Goal: Find specific page/section: Find specific page/section

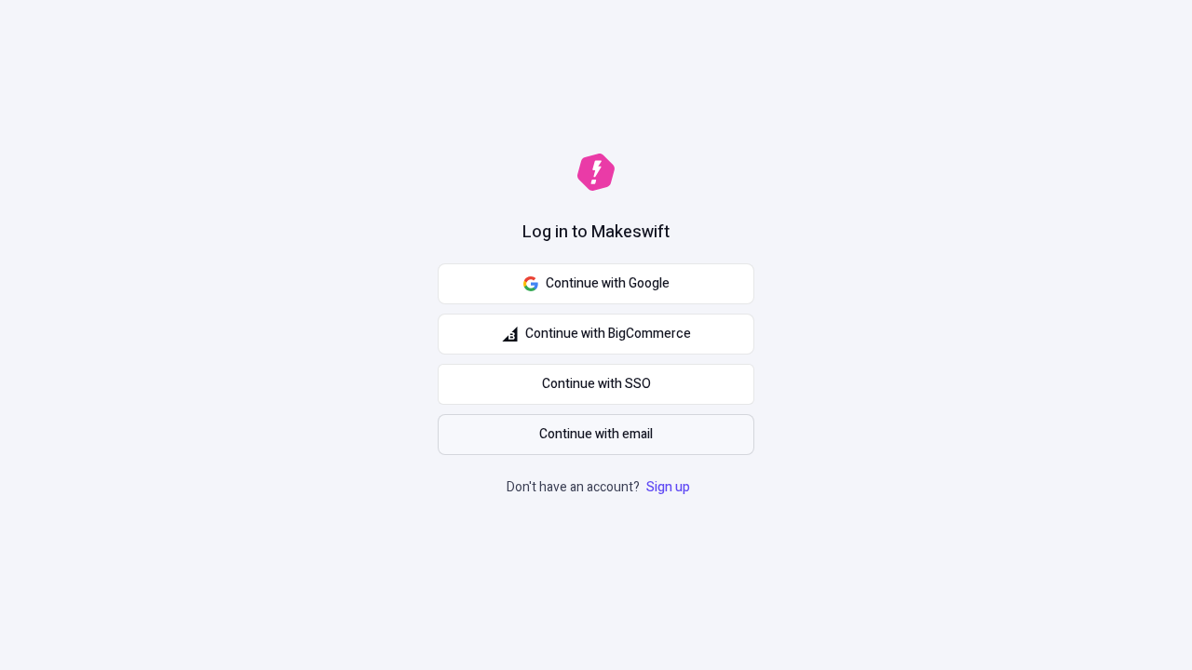
click at [596, 435] on span "Continue with email" at bounding box center [596, 435] width 114 height 20
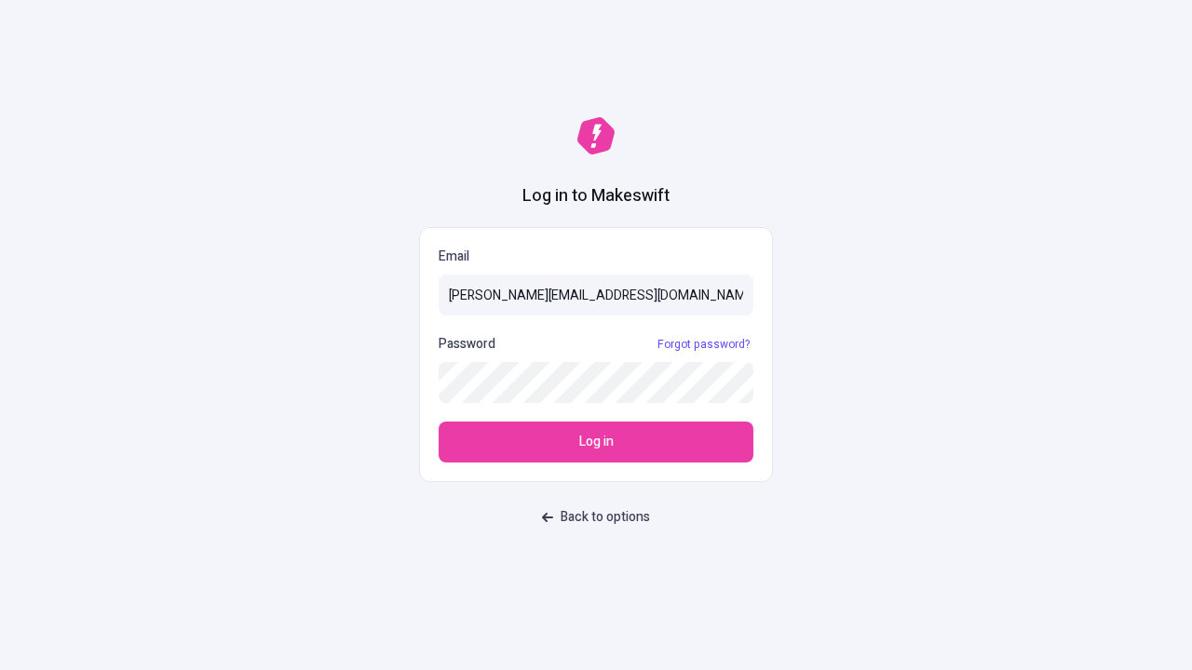
type input "[PERSON_NAME][EMAIL_ADDRESS][DOMAIN_NAME]"
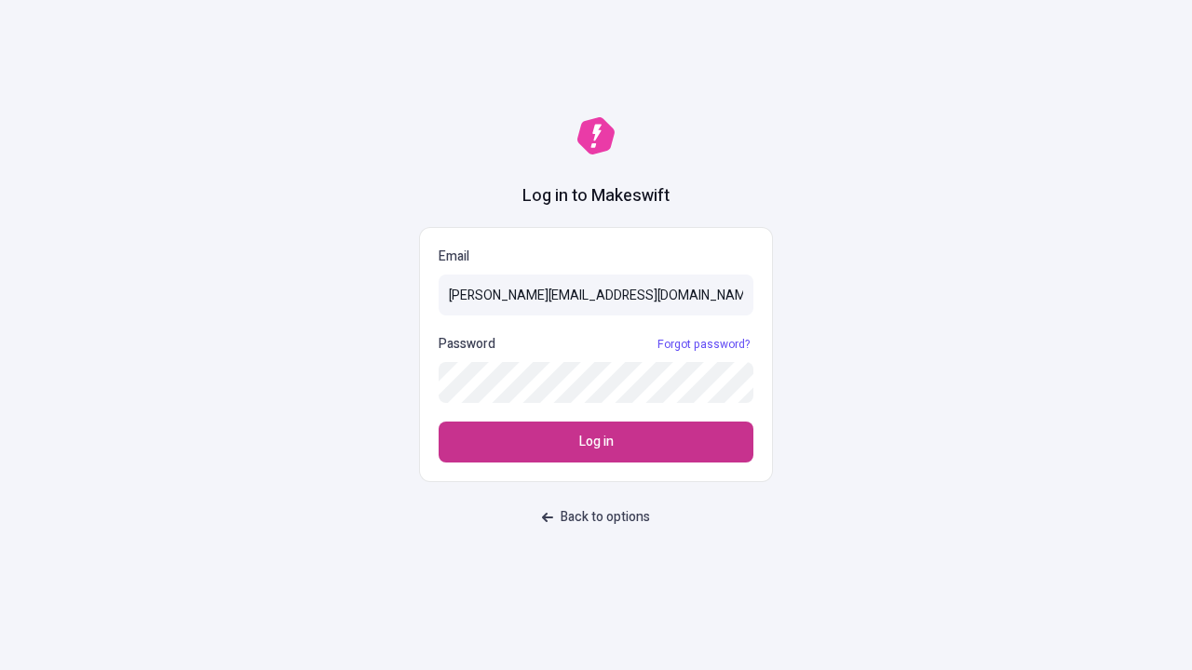
click at [596, 442] on span "Log in" at bounding box center [596, 442] width 34 height 20
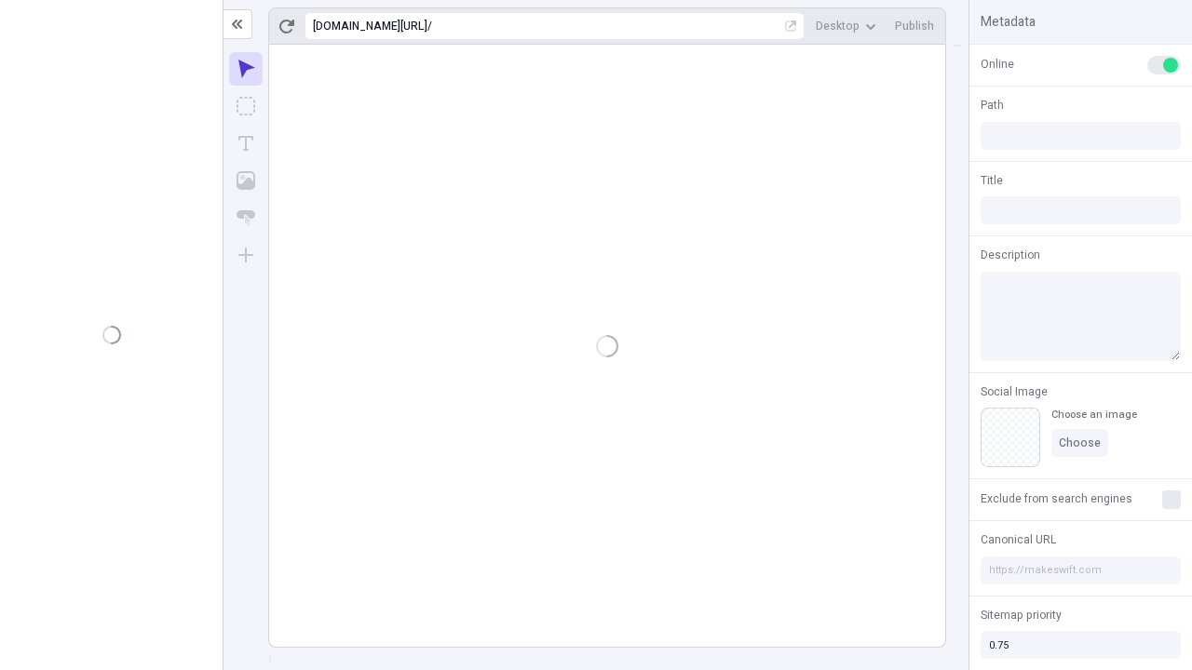
type input "/deep-link-acidus"
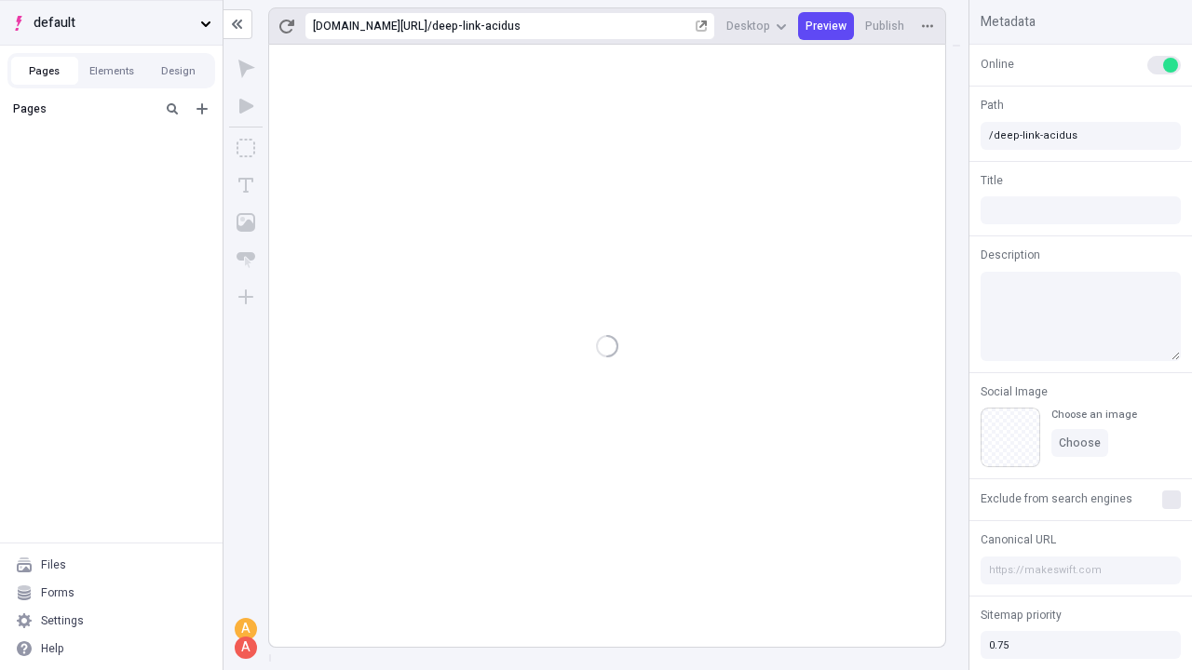
click at [111, 22] on span "default" at bounding box center [113, 23] width 159 height 20
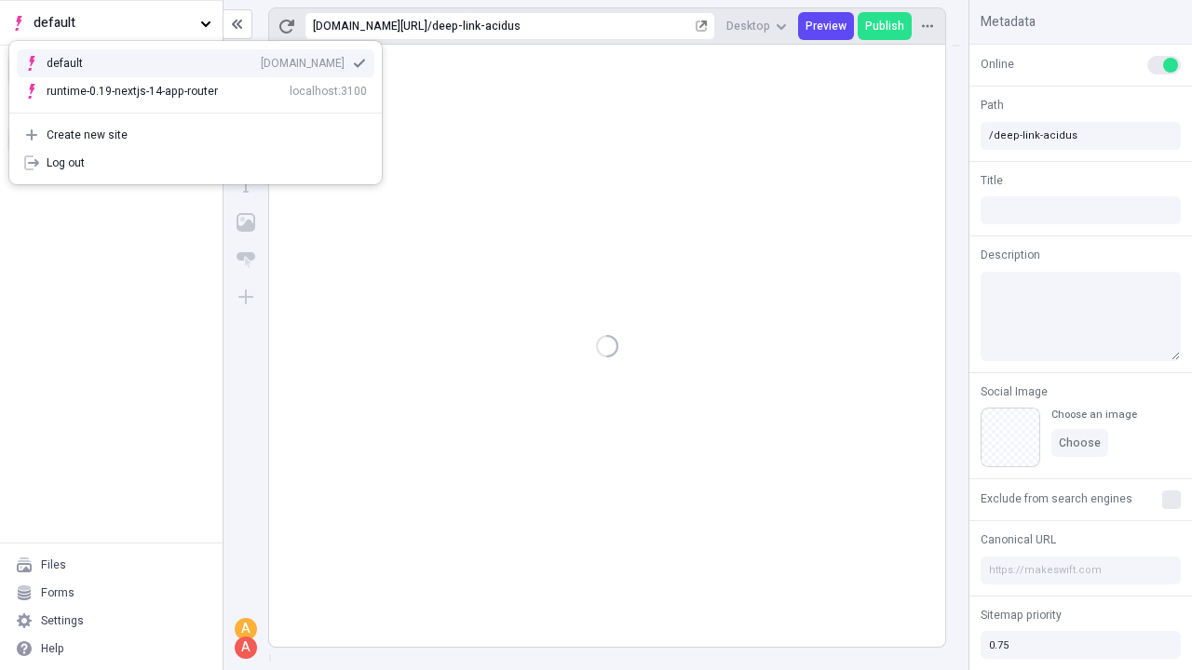
click at [261, 60] on div "[DOMAIN_NAME]" at bounding box center [303, 63] width 84 height 15
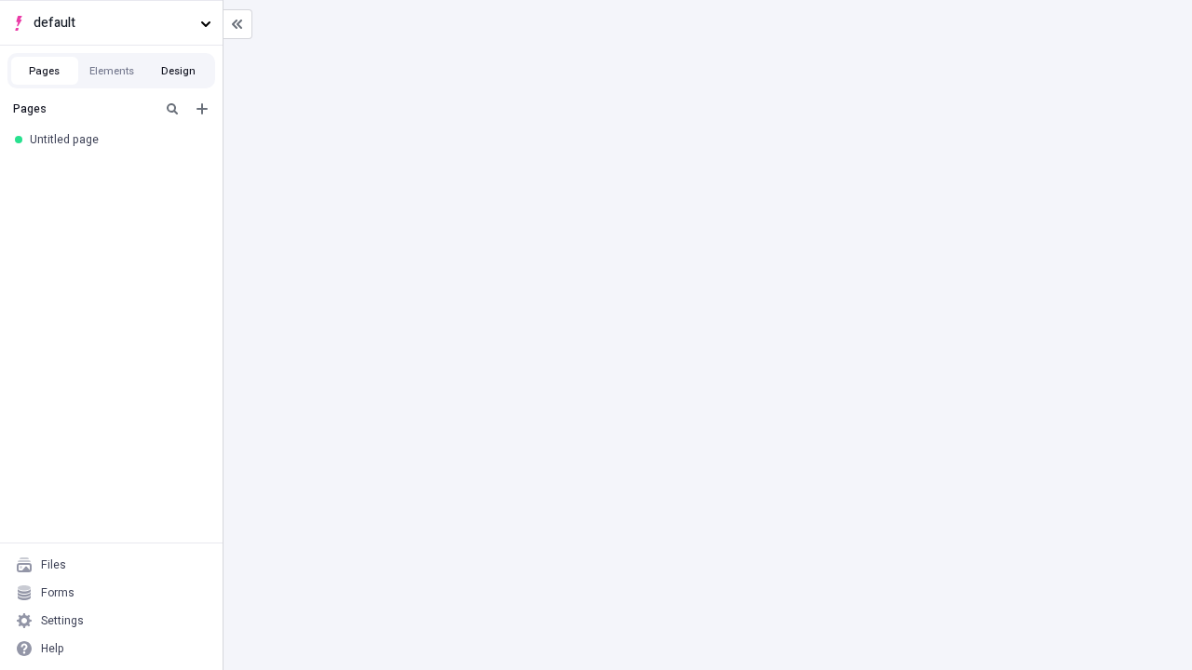
click at [178, 71] on button "Design" at bounding box center [178, 71] width 67 height 28
